Goal: Information Seeking & Learning: Find contact information

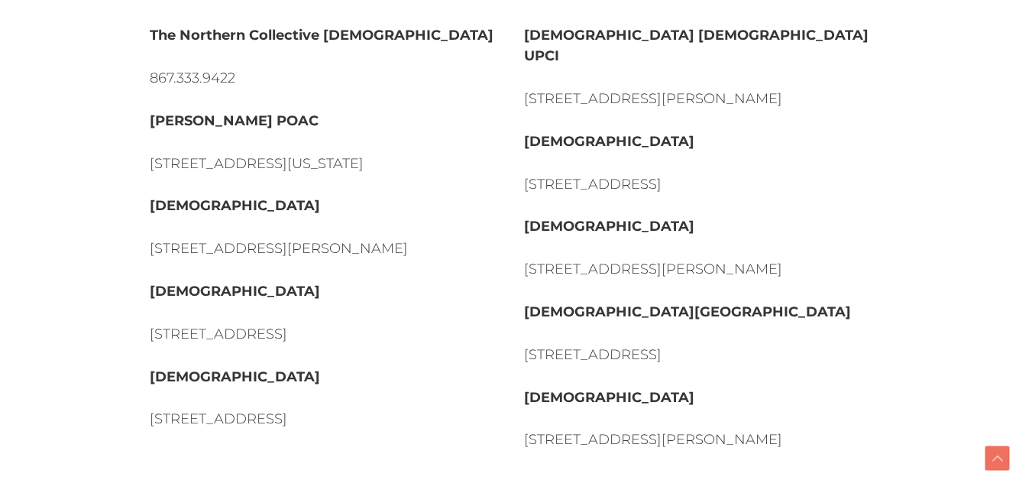
scroll to position [672, 0]
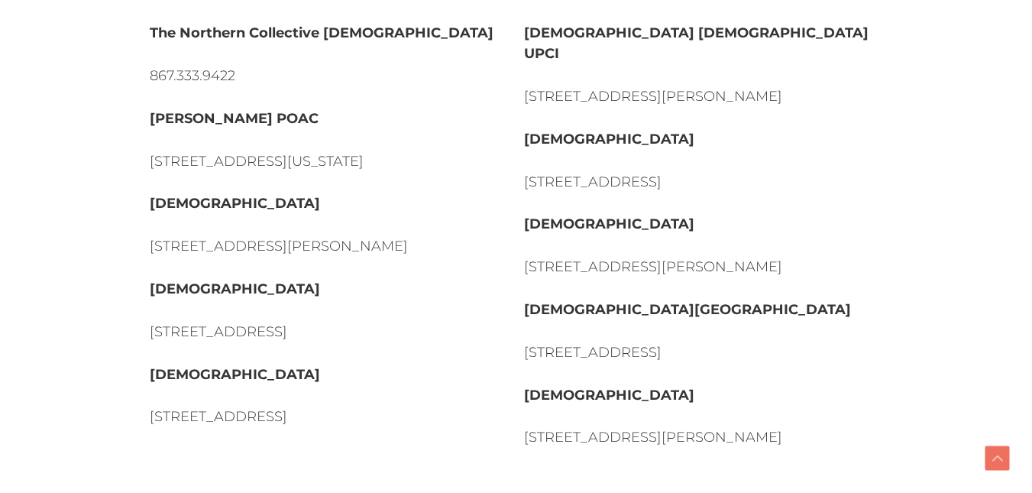
drag, startPoint x: 335, startPoint y: 322, endPoint x: 325, endPoint y: 322, distance: 10.7
click at [325, 364] on p "[DEMOGRAPHIC_DATA]" at bounding box center [329, 374] width 359 height 21
drag, startPoint x: 148, startPoint y: 322, endPoint x: 394, endPoint y: 357, distance: 248.3
click at [394, 357] on div "[DEMOGRAPHIC_DATA] 867.333.9422 [STREET_ADDRESS] [DATE] 9:30 & 11am [GEOGRAPHIC…" at bounding box center [329, 161] width 374 height 632
copy div "[DEMOGRAPHIC_DATA] [STREET_ADDRESS]"
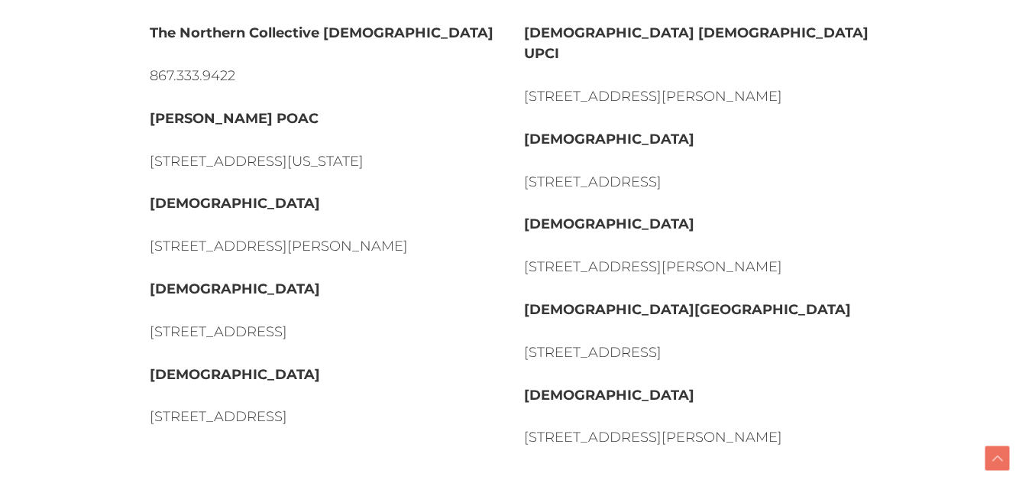
drag, startPoint x: 147, startPoint y: 241, endPoint x: 387, endPoint y: 285, distance: 244.6
click at [387, 285] on div "[DEMOGRAPHIC_DATA] 867.333.9422 [STREET_ADDRESS] [DATE] 9:30 & 11am [GEOGRAPHIC…" at bounding box center [329, 161] width 374 height 632
copy div "[DEMOGRAPHIC_DATA] [STREET_ADDRESS]"
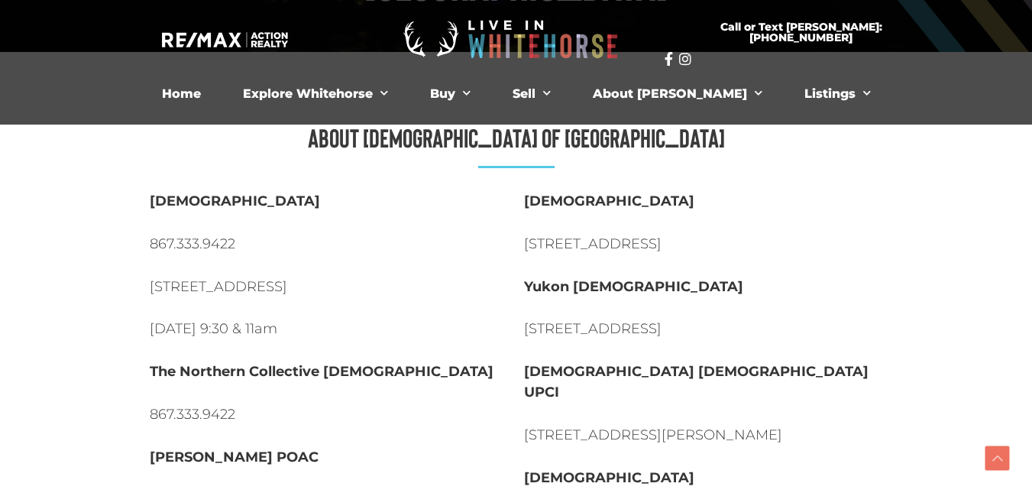
scroll to position [305, 0]
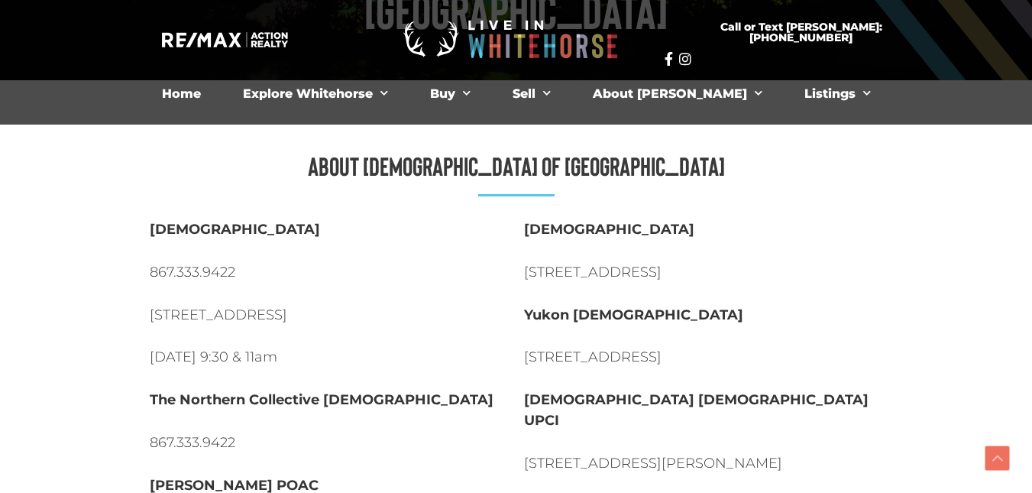
drag, startPoint x: 145, startPoint y: 179, endPoint x: 409, endPoint y: 271, distance: 279.2
copy div "[DEMOGRAPHIC_DATA] [STREET_ADDRESS]"
